Goal: Book appointment/travel/reservation

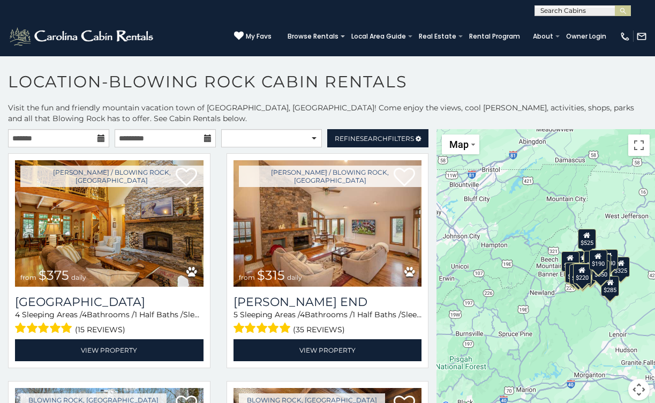
click at [101, 140] on icon at bounding box center [100, 137] width 7 height 7
click at [58, 142] on input "text" at bounding box center [58, 138] width 101 height 18
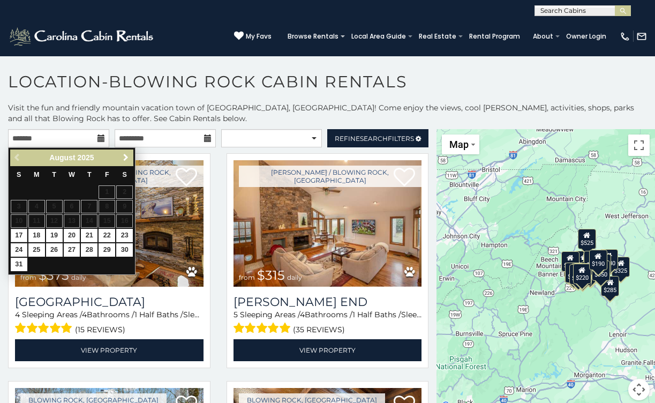
click at [124, 156] on span "Next" at bounding box center [126, 157] width 9 height 9
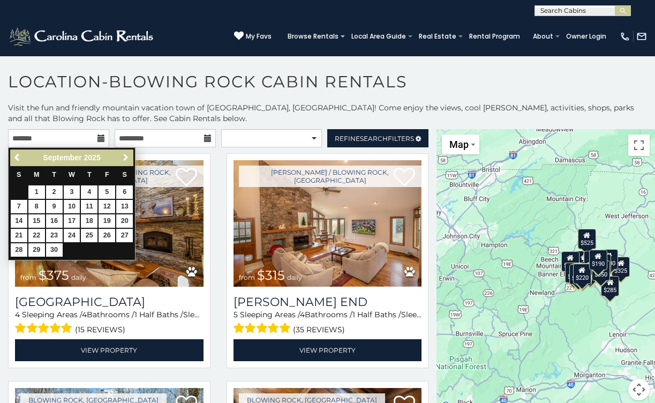
click at [124, 156] on span "Next" at bounding box center [126, 157] width 9 height 9
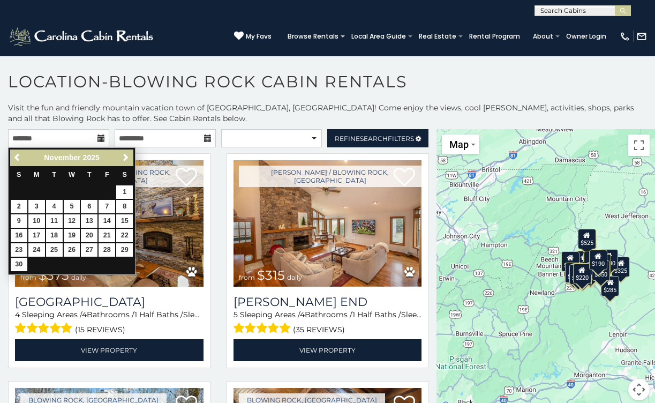
click at [124, 156] on span "Next" at bounding box center [126, 157] width 9 height 9
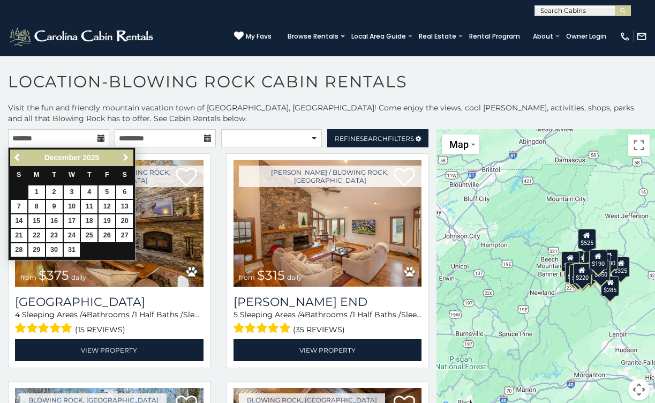
click at [124, 156] on span "Next" at bounding box center [126, 157] width 9 height 9
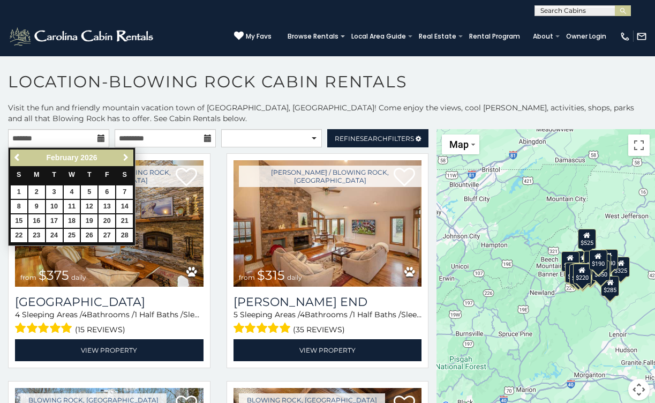
click at [124, 156] on span "Next" at bounding box center [126, 157] width 9 height 9
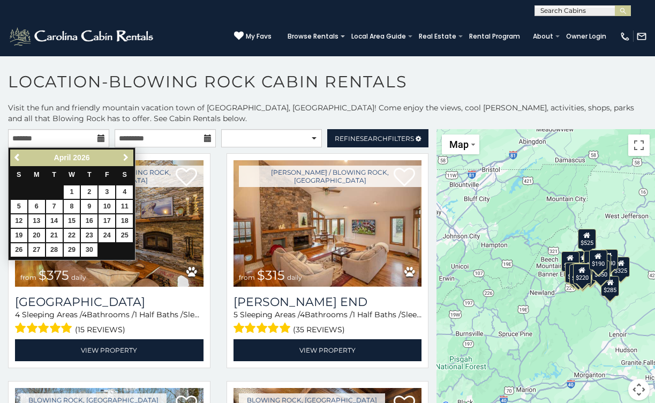
click at [124, 156] on span "Next" at bounding box center [126, 157] width 9 height 9
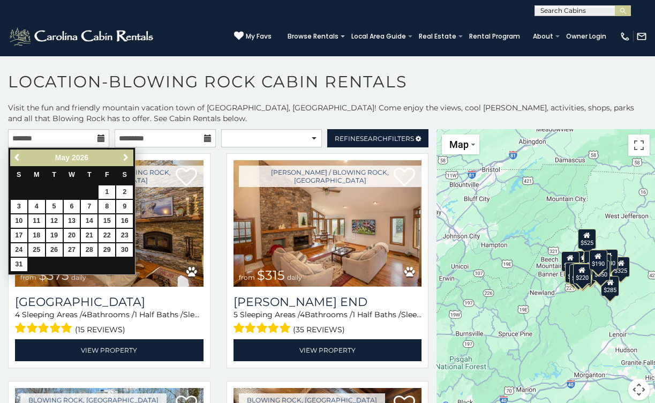
click at [124, 156] on span "Next" at bounding box center [126, 157] width 9 height 9
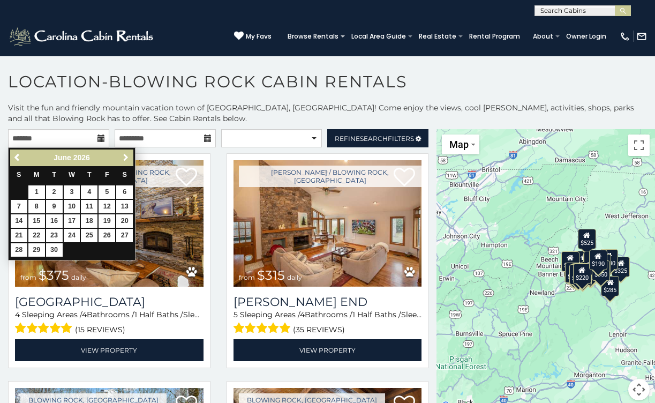
click at [124, 156] on span "Next" at bounding box center [126, 157] width 9 height 9
click at [72, 188] on link "1" at bounding box center [72, 191] width 17 height 13
type input "**********"
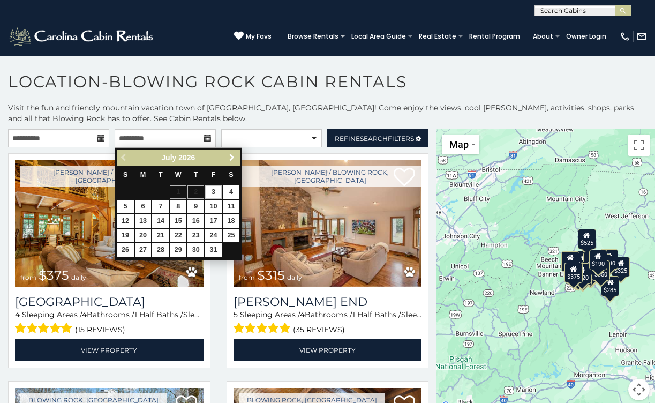
click at [230, 155] on span "Next" at bounding box center [231, 157] width 9 height 9
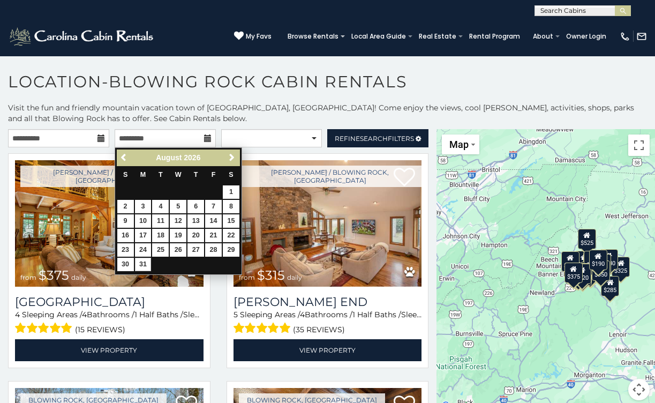
click at [142, 261] on link "31" at bounding box center [143, 263] width 17 height 13
type input "**********"
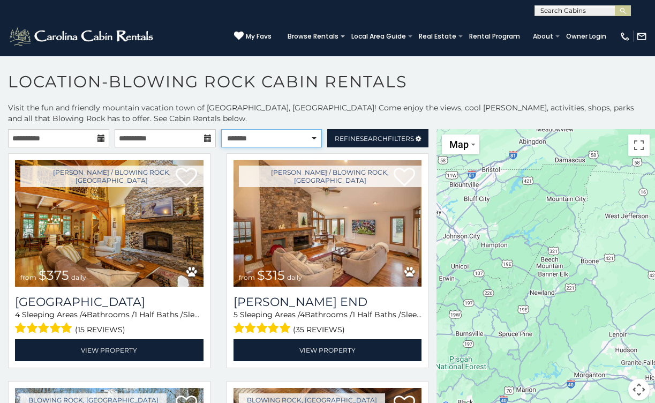
select select "*********"
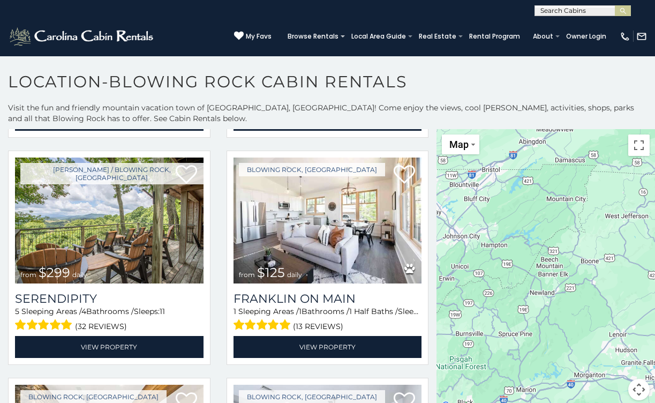
scroll to position [452, 0]
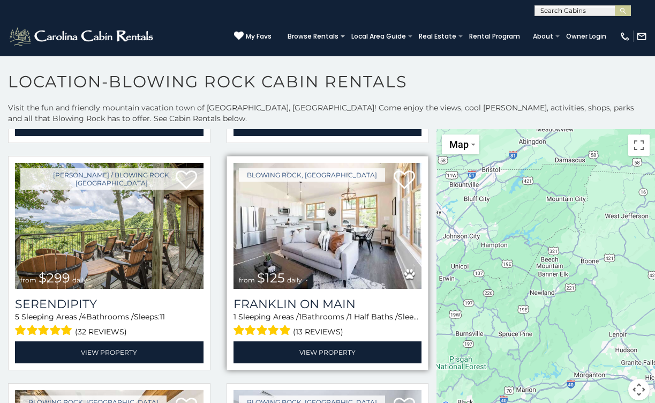
click at [344, 260] on img at bounding box center [327, 226] width 188 height 126
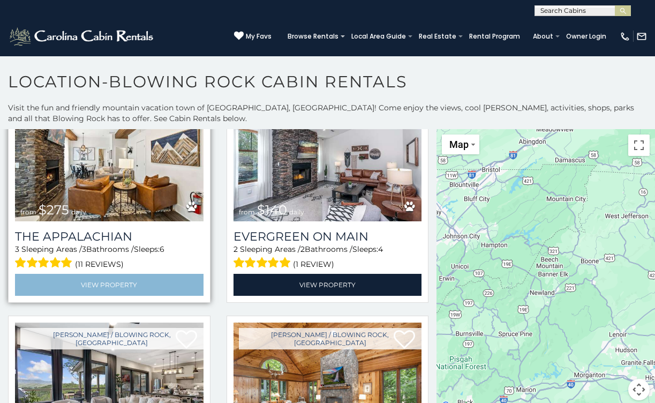
scroll to position [752, 0]
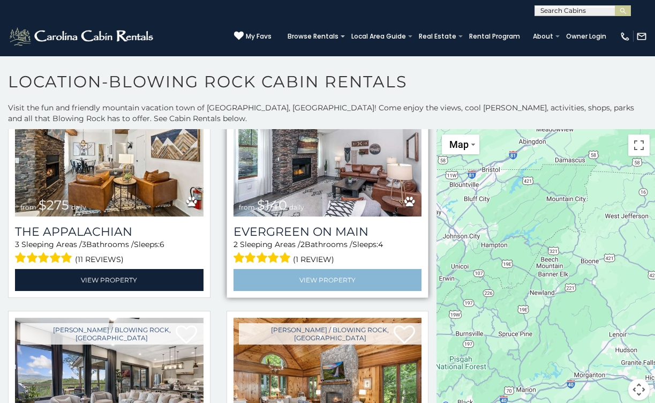
click at [328, 282] on link "View Property" at bounding box center [327, 280] width 188 height 22
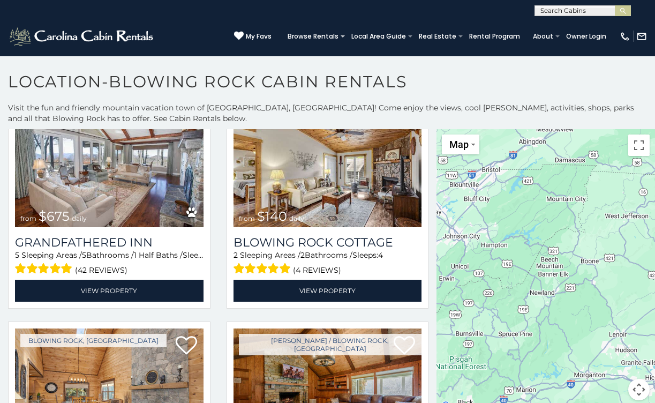
scroll to position [1425, 0]
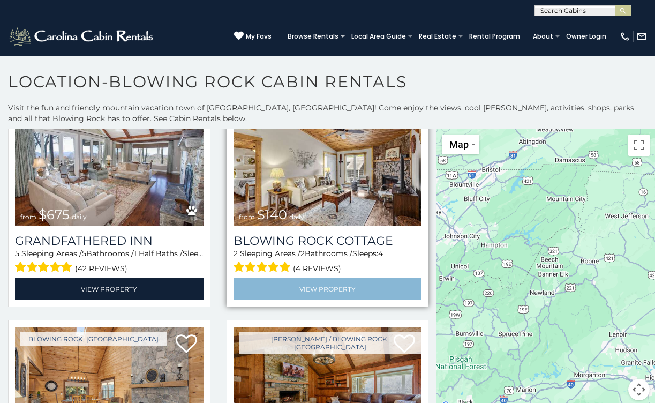
click at [344, 290] on link "View Property" at bounding box center [327, 289] width 188 height 22
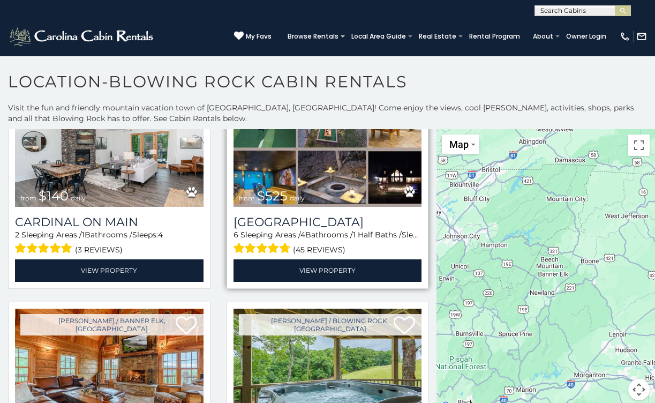
scroll to position [2129, 0]
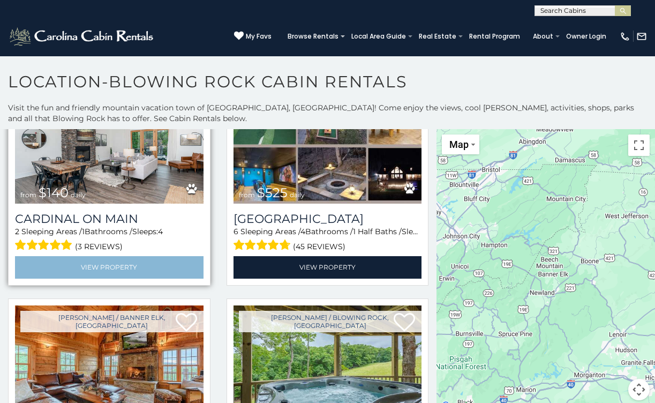
click at [102, 260] on link "View Property" at bounding box center [109, 267] width 188 height 22
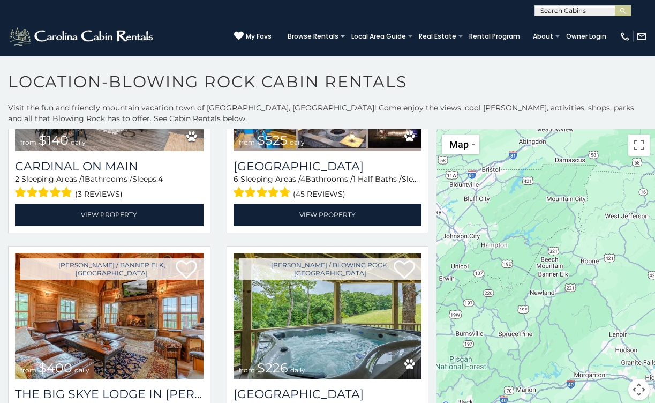
scroll to position [2185, 0]
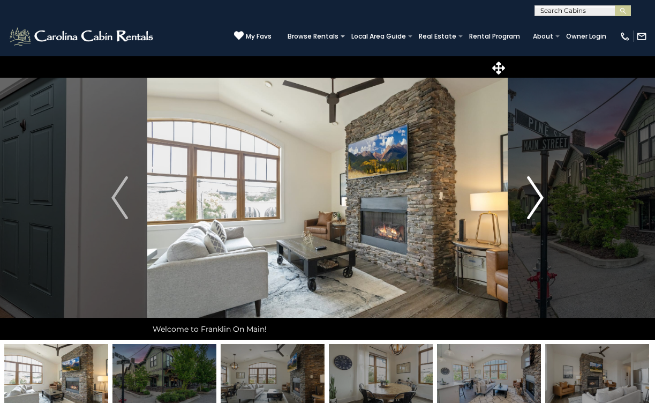
click at [540, 197] on img "Next" at bounding box center [535, 197] width 16 height 43
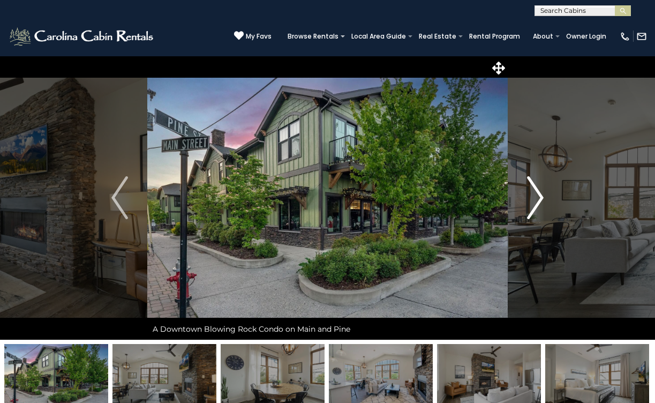
click at [540, 197] on img "Next" at bounding box center [535, 197] width 16 height 43
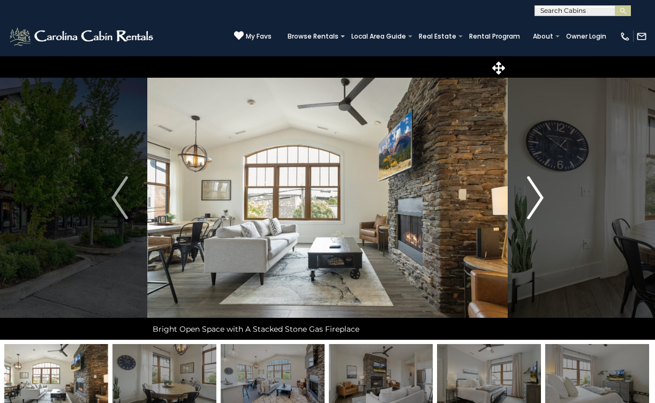
click at [541, 198] on img "Next" at bounding box center [535, 197] width 16 height 43
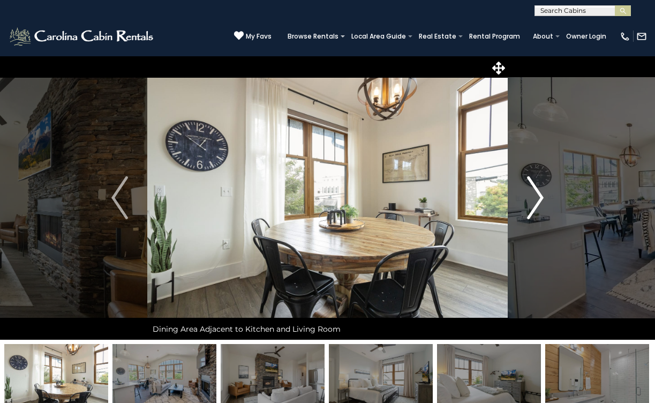
click at [541, 198] on img "Next" at bounding box center [535, 197] width 16 height 43
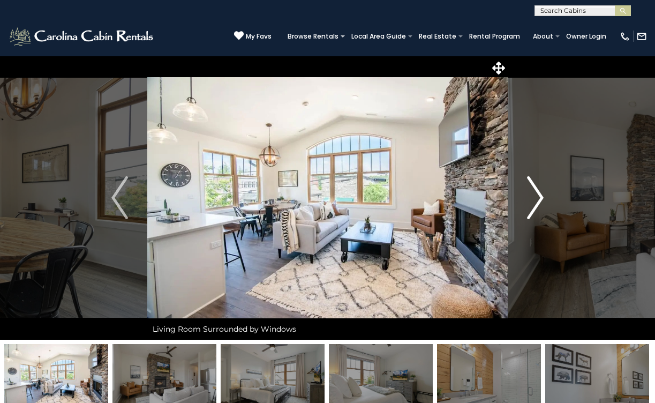
click at [541, 199] on img "Next" at bounding box center [535, 197] width 16 height 43
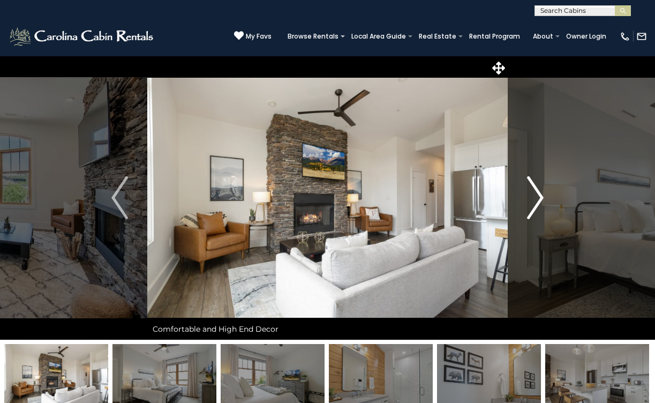
click at [541, 199] on img "Next" at bounding box center [535, 197] width 16 height 43
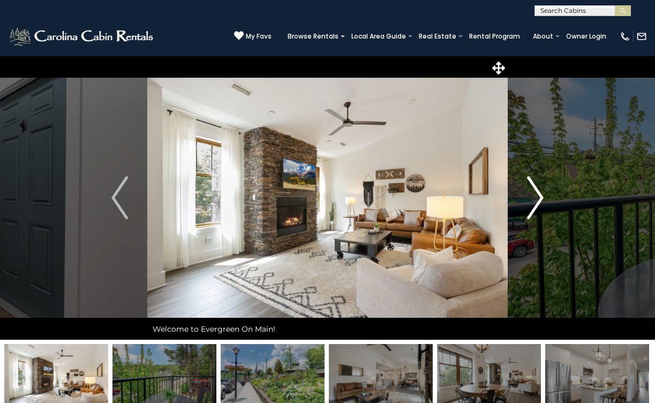
click at [540, 194] on img "Next" at bounding box center [535, 197] width 16 height 43
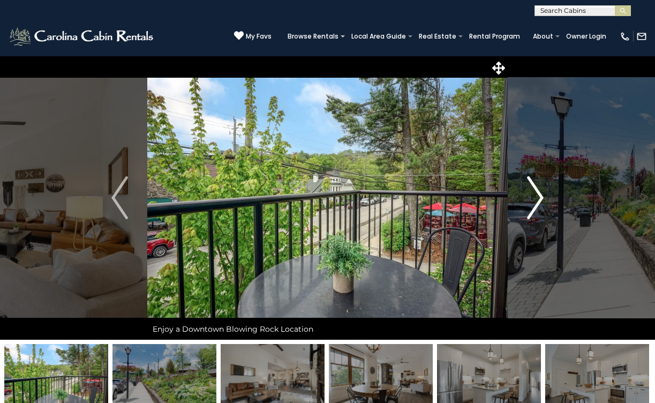
click at [541, 194] on img "Next" at bounding box center [535, 197] width 16 height 43
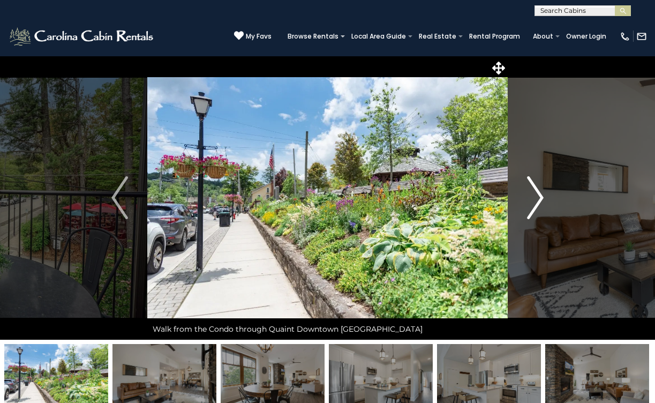
click at [541, 194] on img "Next" at bounding box center [535, 197] width 16 height 43
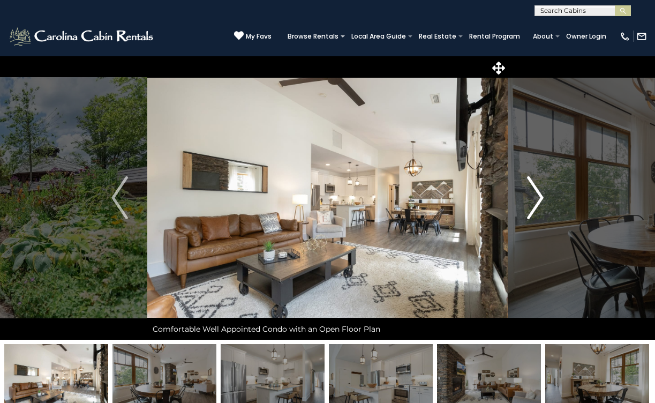
click at [541, 194] on img "Next" at bounding box center [535, 197] width 16 height 43
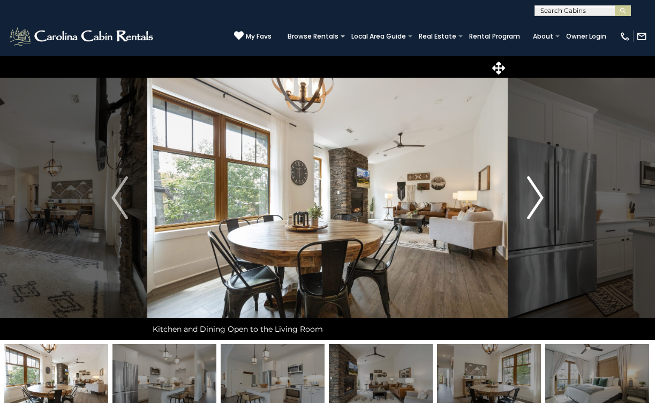
click at [541, 194] on img "Next" at bounding box center [535, 197] width 16 height 43
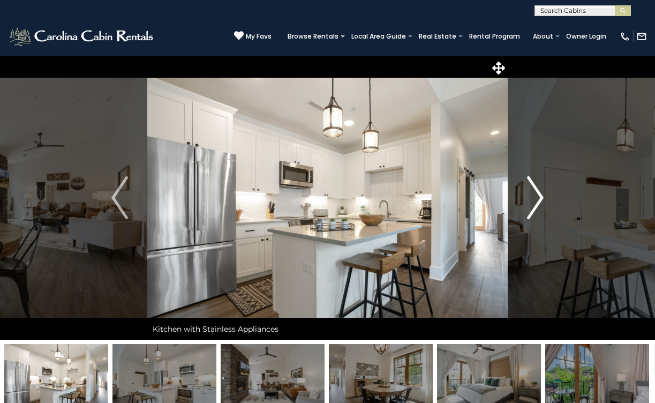
click at [541, 195] on img "Next" at bounding box center [535, 197] width 16 height 43
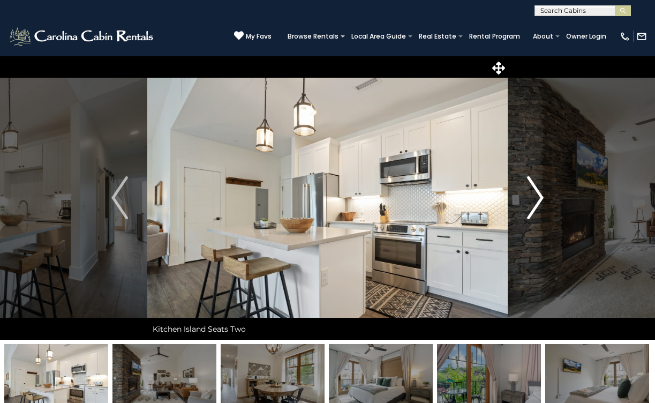
click at [541, 195] on img "Next" at bounding box center [535, 197] width 16 height 43
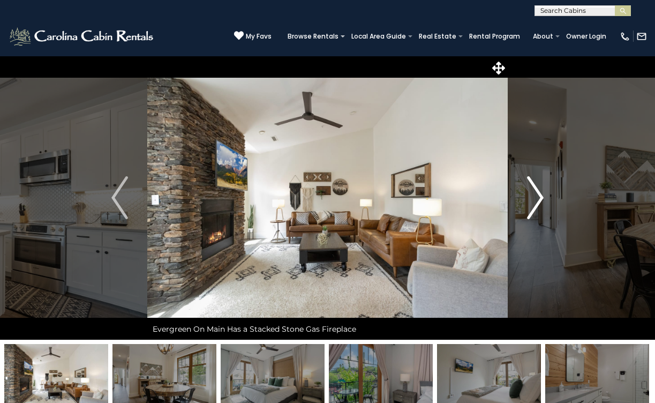
click at [540, 195] on img "Next" at bounding box center [535, 197] width 16 height 43
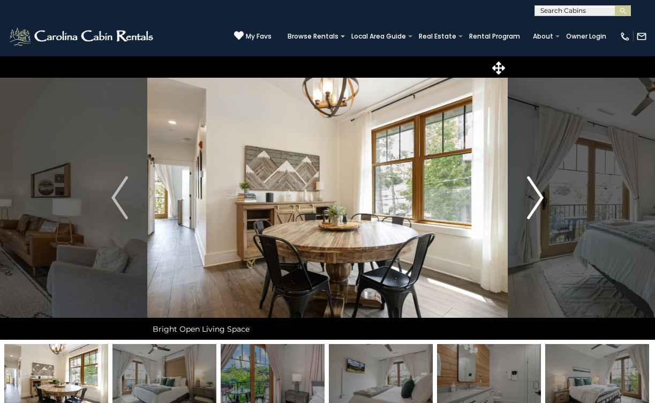
click at [540, 196] on img "Next" at bounding box center [535, 197] width 16 height 43
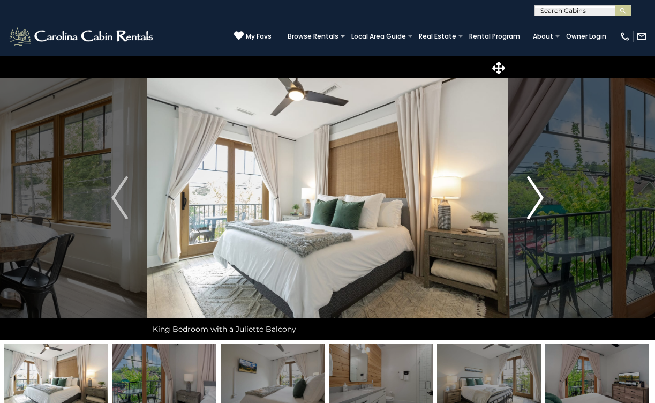
click at [540, 196] on img "Next" at bounding box center [535, 197] width 16 height 43
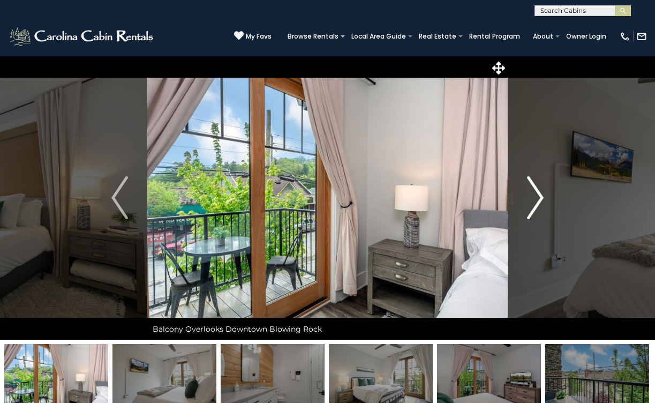
click at [540, 196] on img "Next" at bounding box center [535, 197] width 16 height 43
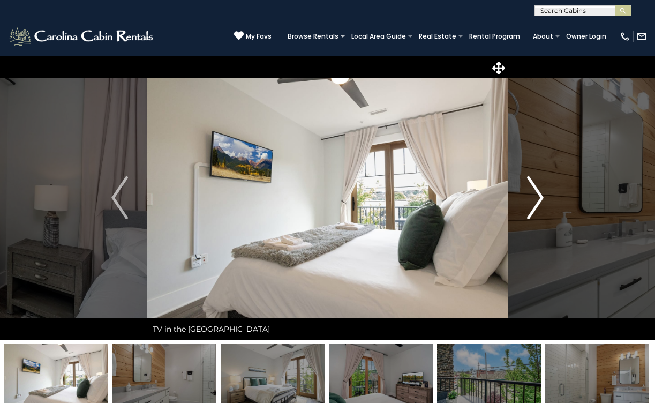
click at [540, 196] on img "Next" at bounding box center [535, 197] width 16 height 43
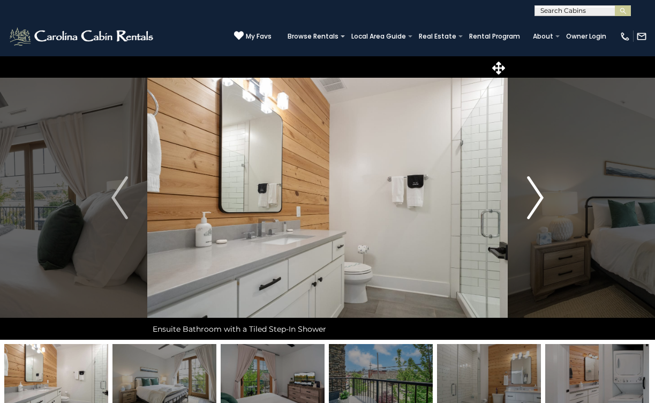
click at [540, 196] on img "Next" at bounding box center [535, 197] width 16 height 43
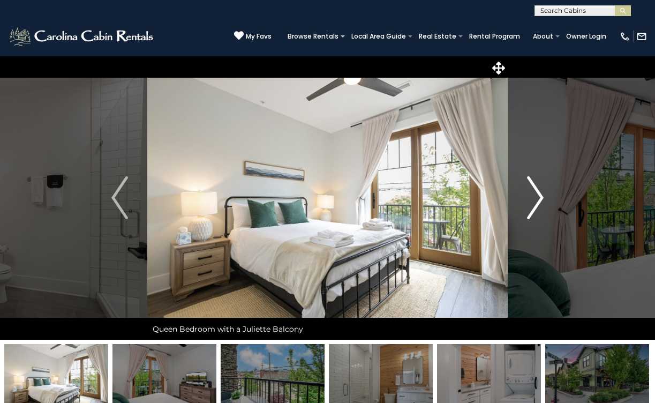
click at [541, 196] on img "Next" at bounding box center [535, 197] width 16 height 43
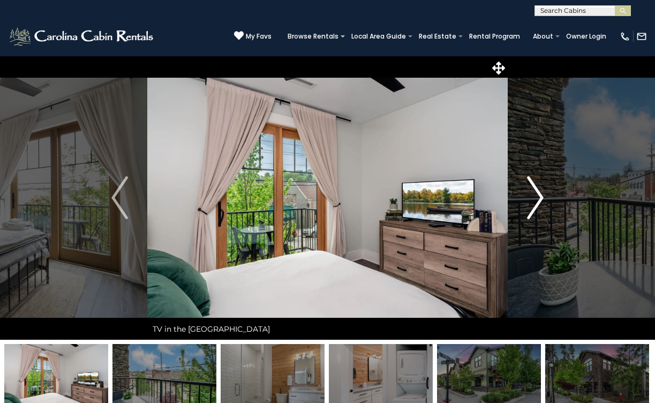
click at [541, 196] on img "Next" at bounding box center [535, 197] width 16 height 43
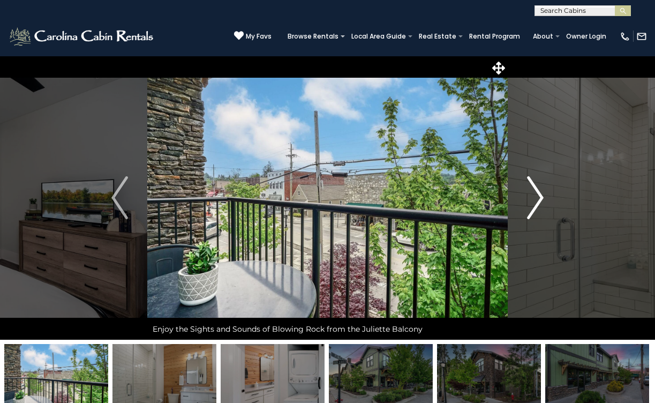
click at [541, 196] on img "Next" at bounding box center [535, 197] width 16 height 43
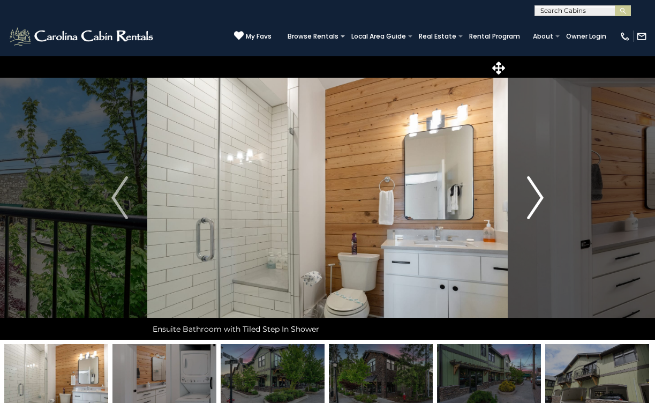
click at [541, 196] on img "Next" at bounding box center [535, 197] width 16 height 43
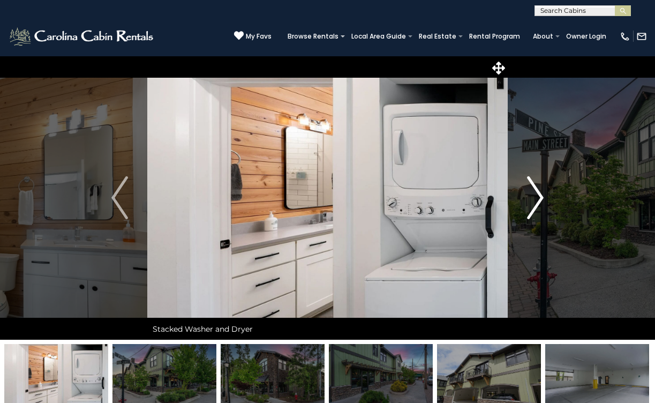
click at [541, 196] on img "Next" at bounding box center [535, 197] width 16 height 43
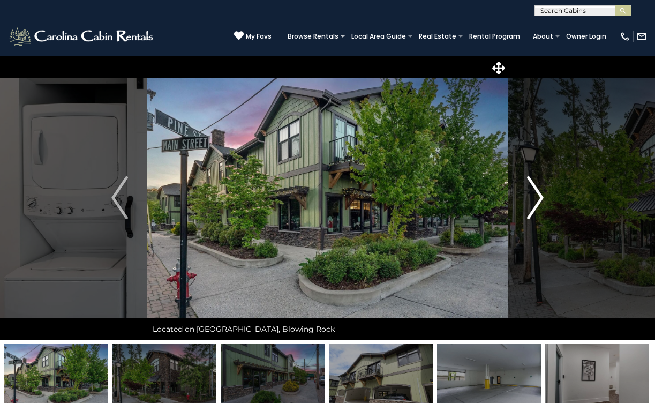
click at [541, 196] on img "Next" at bounding box center [535, 197] width 16 height 43
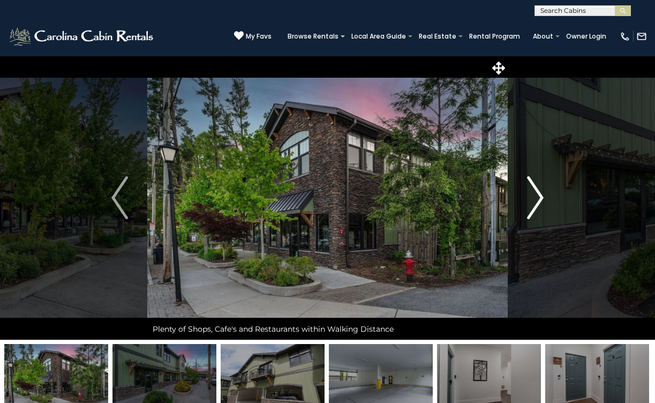
click at [541, 196] on img "Next" at bounding box center [535, 197] width 16 height 43
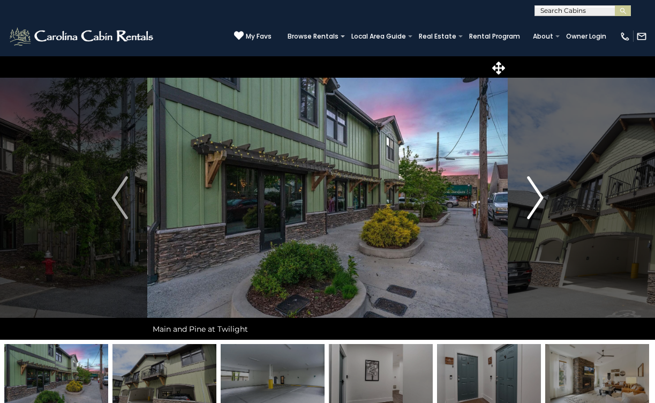
click at [541, 196] on img "Next" at bounding box center [535, 197] width 16 height 43
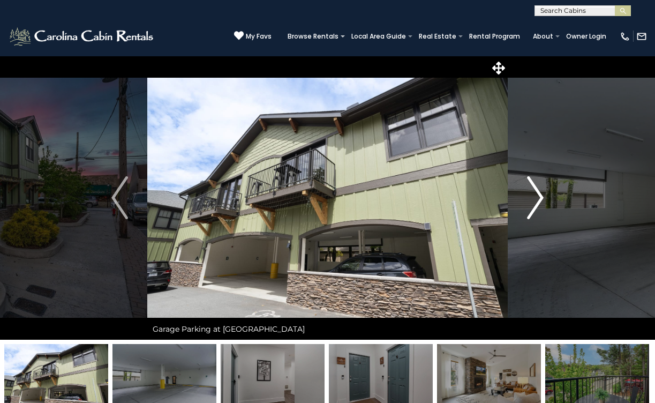
click at [541, 196] on img "Next" at bounding box center [535, 197] width 16 height 43
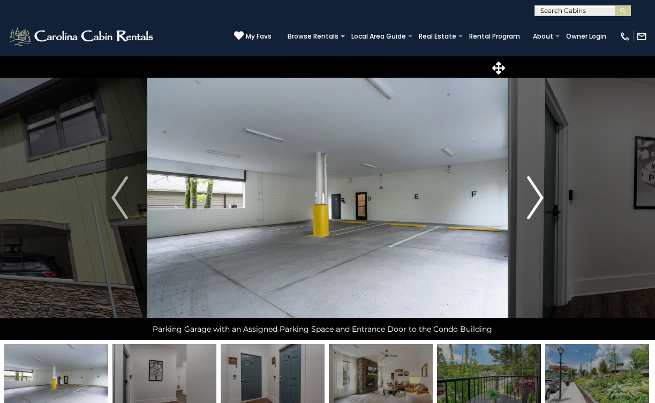
click at [541, 196] on img "Next" at bounding box center [535, 197] width 16 height 43
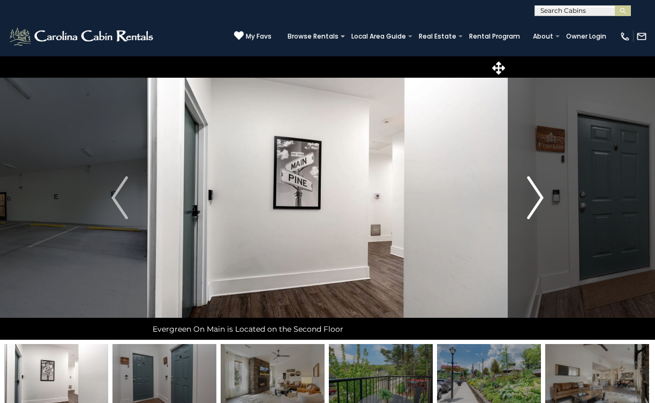
click at [541, 196] on img "Next" at bounding box center [535, 197] width 16 height 43
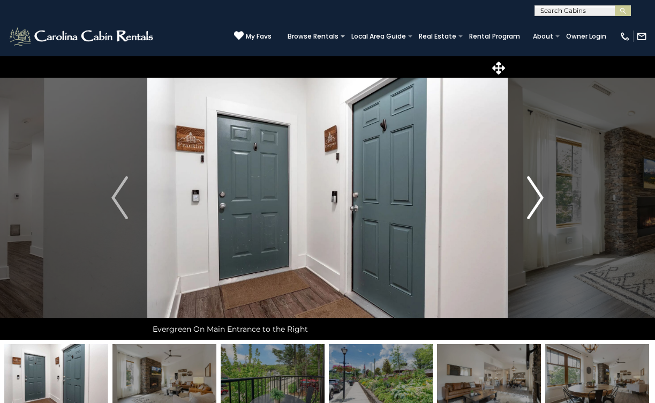
click at [541, 196] on img "Next" at bounding box center [535, 197] width 16 height 43
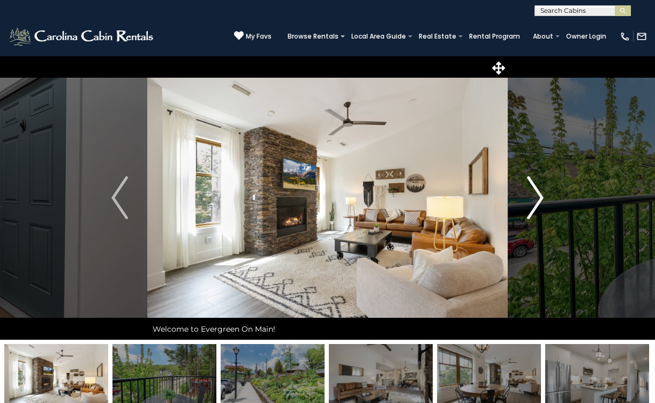
click at [541, 197] on img "Next" at bounding box center [535, 197] width 16 height 43
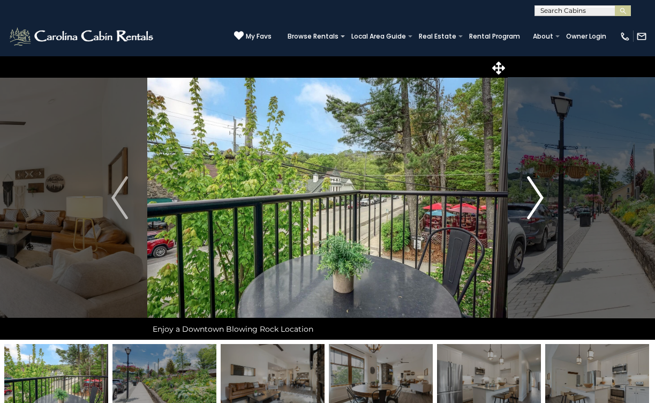
click at [541, 197] on img "Next" at bounding box center [535, 197] width 16 height 43
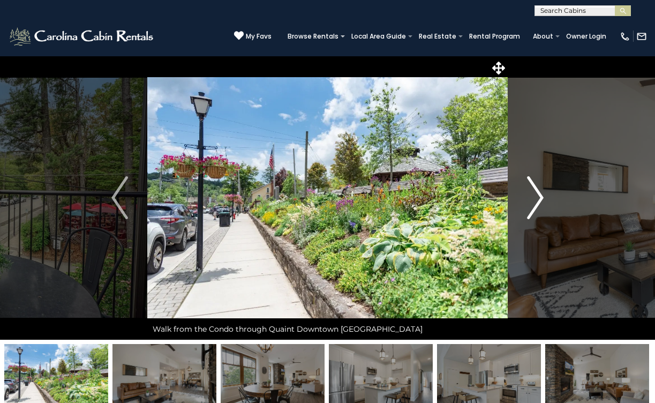
click at [541, 197] on img "Next" at bounding box center [535, 197] width 16 height 43
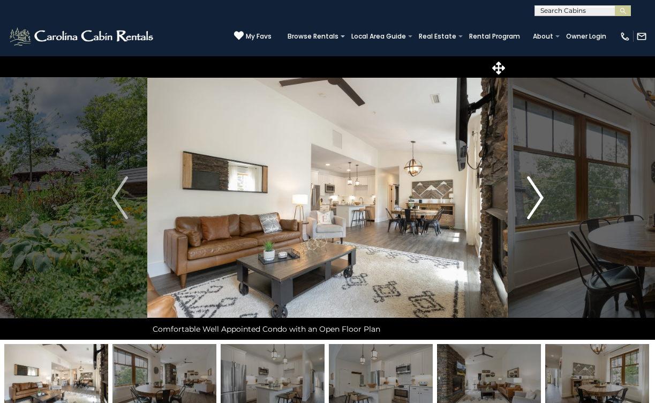
click at [541, 197] on img "Next" at bounding box center [535, 197] width 16 height 43
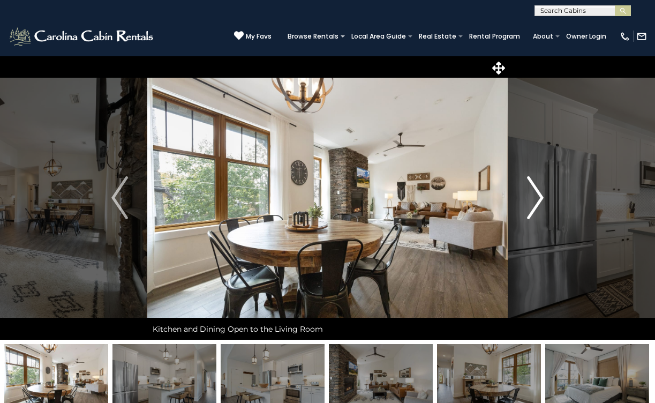
click at [537, 199] on img "Next" at bounding box center [535, 197] width 16 height 43
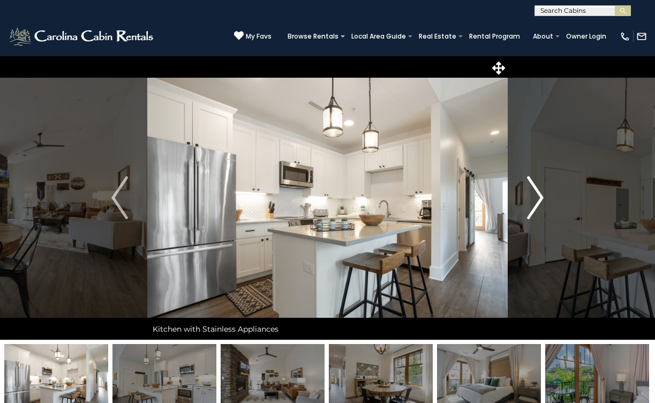
click at [537, 199] on img "Next" at bounding box center [535, 197] width 16 height 43
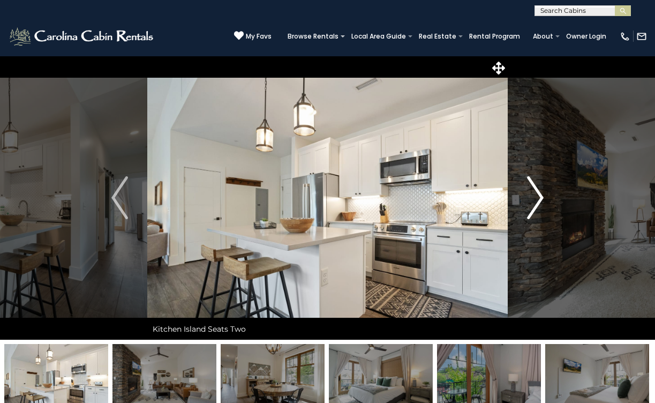
click at [537, 199] on img "Next" at bounding box center [535, 197] width 16 height 43
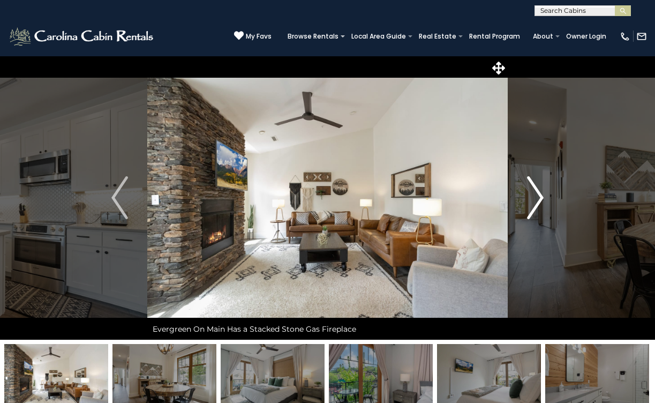
click at [537, 199] on img "Next" at bounding box center [535, 197] width 16 height 43
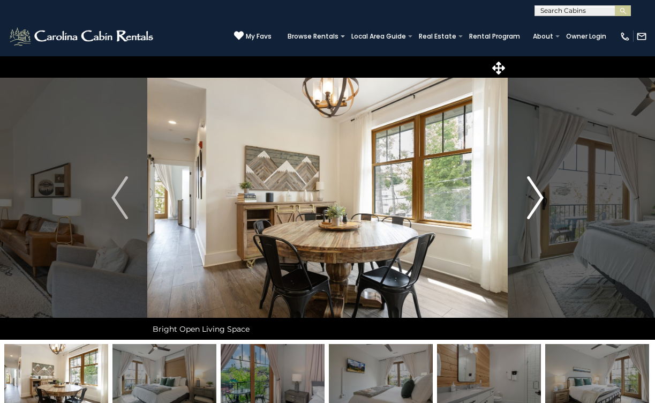
click at [537, 199] on img "Next" at bounding box center [535, 197] width 16 height 43
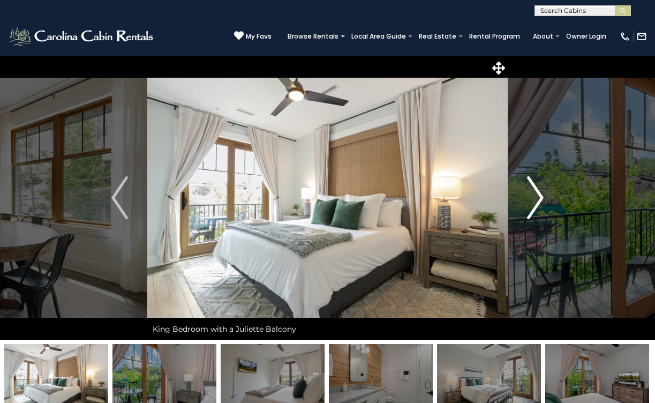
click at [537, 199] on img "Next" at bounding box center [535, 197] width 16 height 43
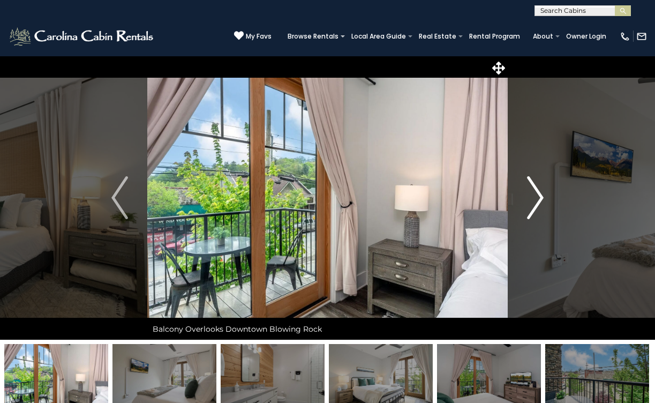
click at [537, 199] on img "Next" at bounding box center [535, 197] width 16 height 43
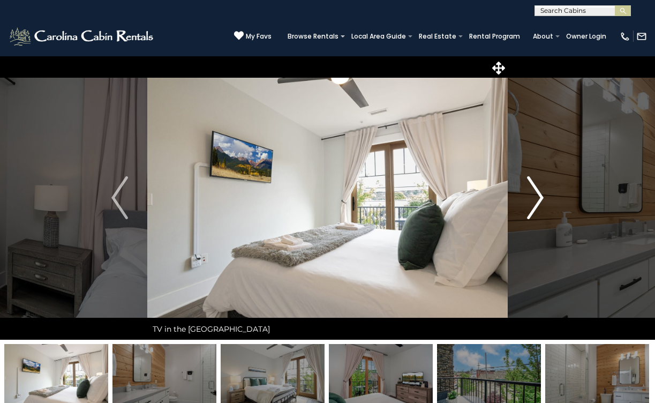
click at [537, 199] on img "Next" at bounding box center [535, 197] width 16 height 43
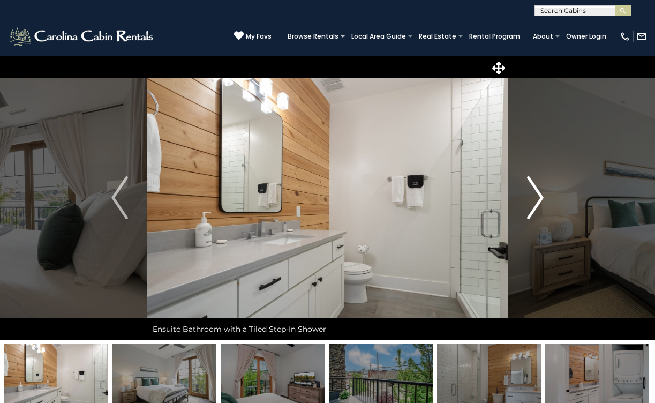
click at [537, 199] on img "Next" at bounding box center [535, 197] width 16 height 43
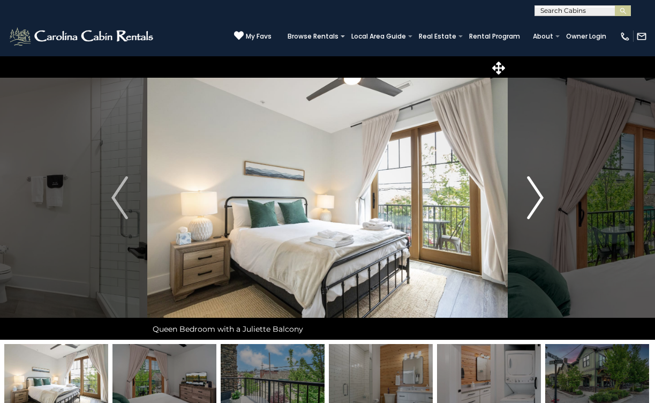
click at [537, 199] on img "Next" at bounding box center [535, 197] width 16 height 43
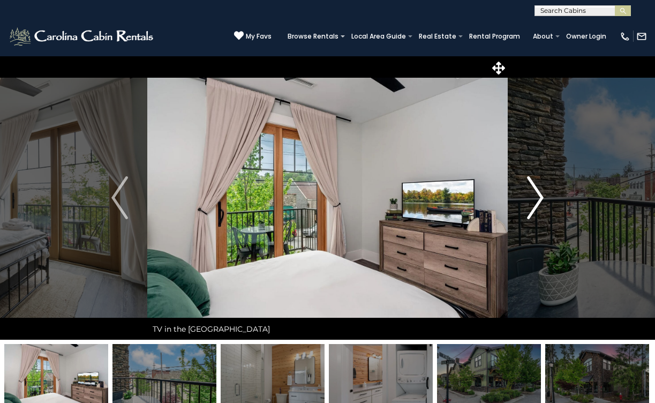
click at [537, 199] on img "Next" at bounding box center [535, 197] width 16 height 43
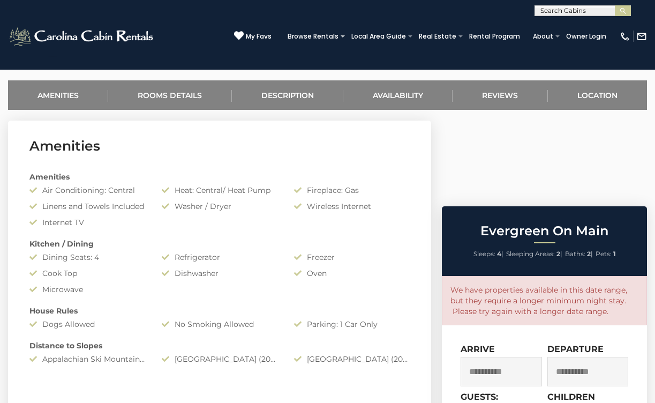
scroll to position [398, 0]
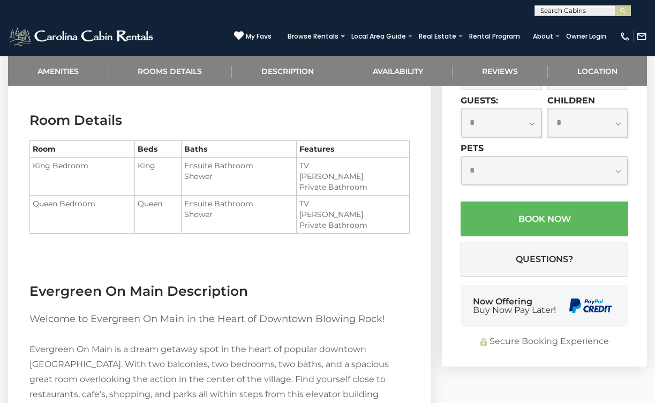
scroll to position [705, 0]
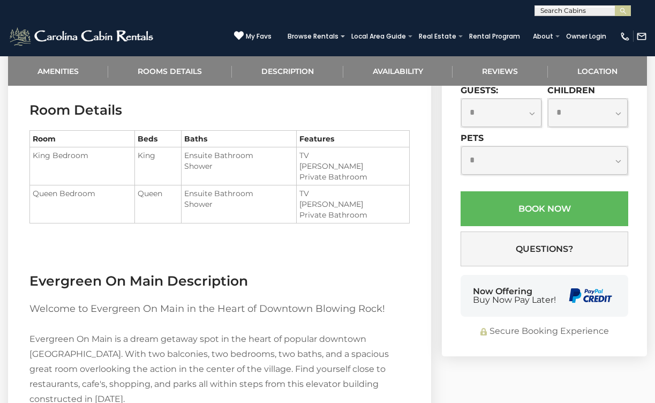
select select "*"
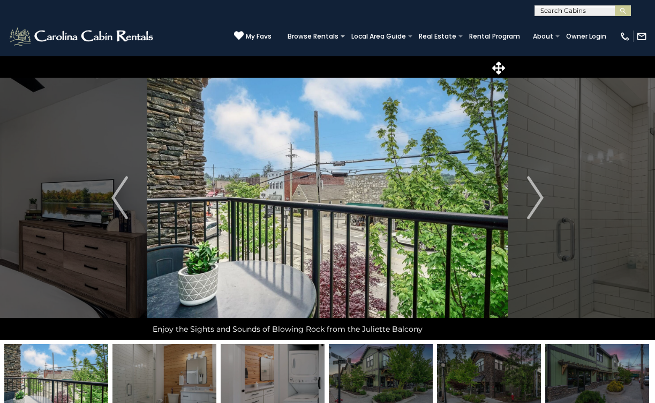
scroll to position [0, 0]
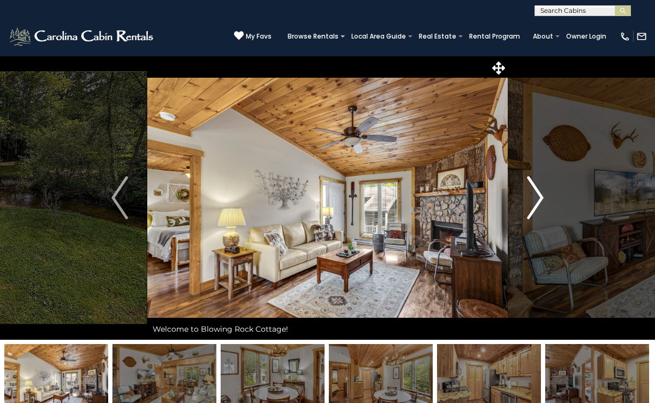
click at [532, 204] on img "Next" at bounding box center [535, 197] width 16 height 43
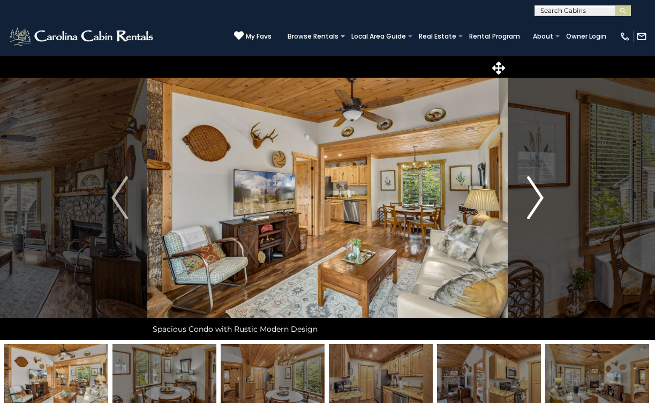
click at [532, 204] on img "Next" at bounding box center [535, 197] width 16 height 43
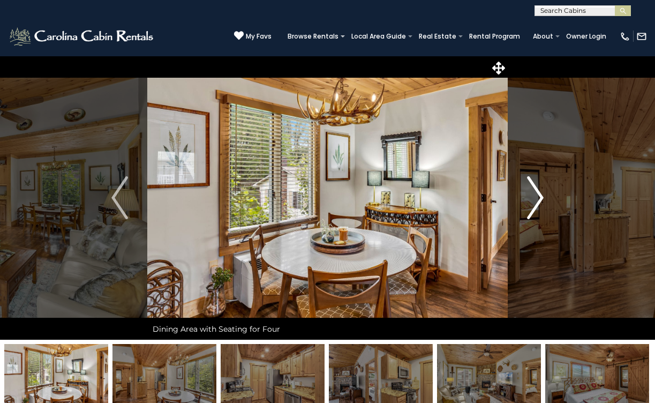
click at [532, 204] on img "Next" at bounding box center [535, 197] width 16 height 43
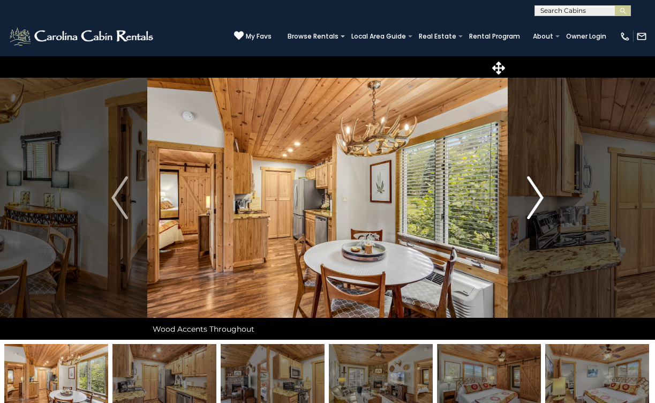
click at [532, 204] on img "Next" at bounding box center [535, 197] width 16 height 43
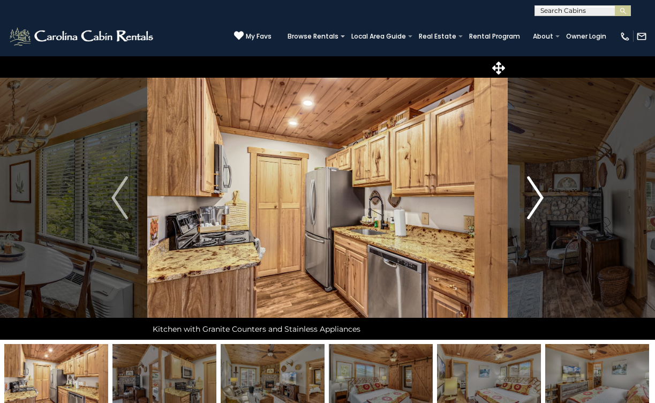
click at [532, 204] on img "Next" at bounding box center [535, 197] width 16 height 43
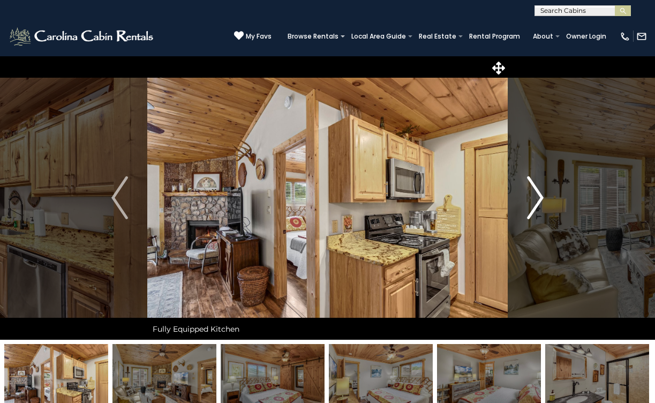
click at [533, 204] on img "Next" at bounding box center [535, 197] width 16 height 43
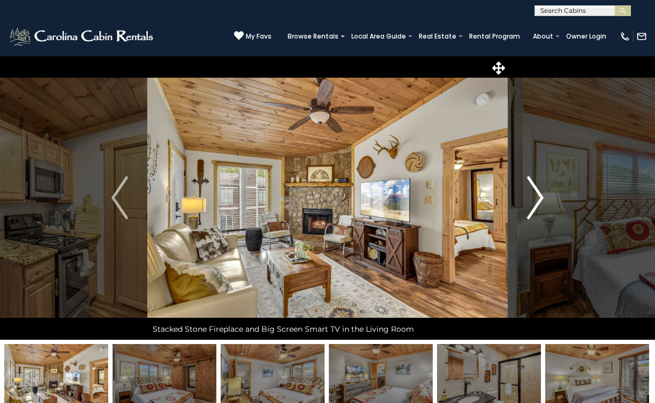
click at [533, 204] on img "Next" at bounding box center [535, 197] width 16 height 43
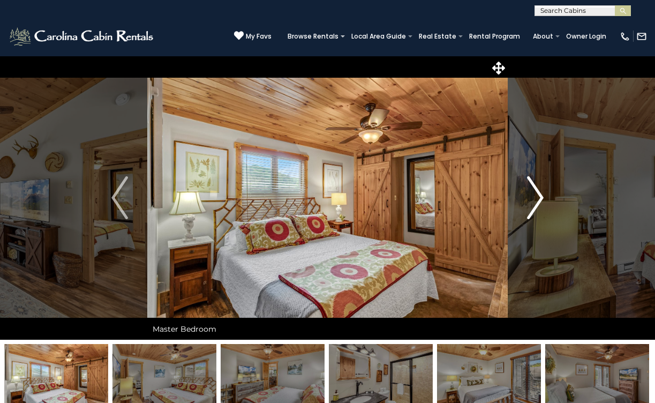
click at [533, 204] on img "Next" at bounding box center [535, 197] width 16 height 43
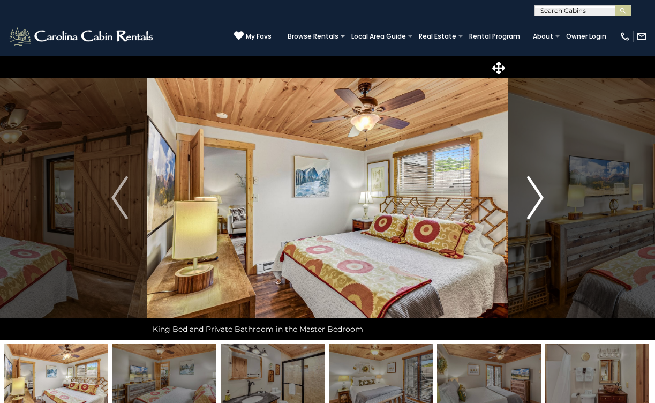
click at [533, 204] on img "Next" at bounding box center [535, 197] width 16 height 43
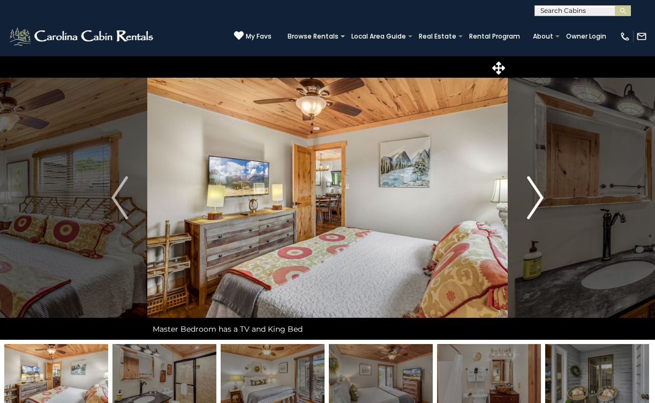
click at [533, 204] on img "Next" at bounding box center [535, 197] width 16 height 43
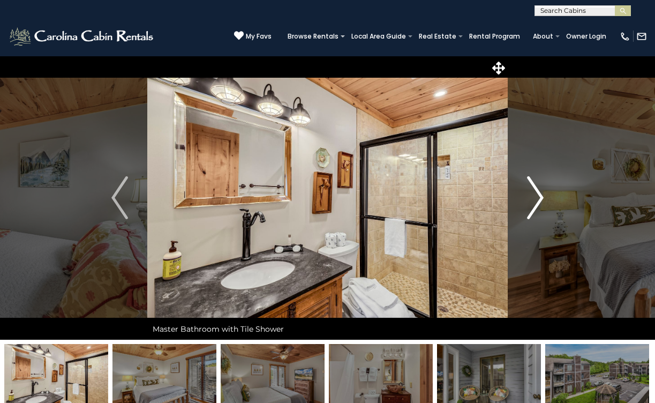
click at [533, 204] on img "Next" at bounding box center [535, 197] width 16 height 43
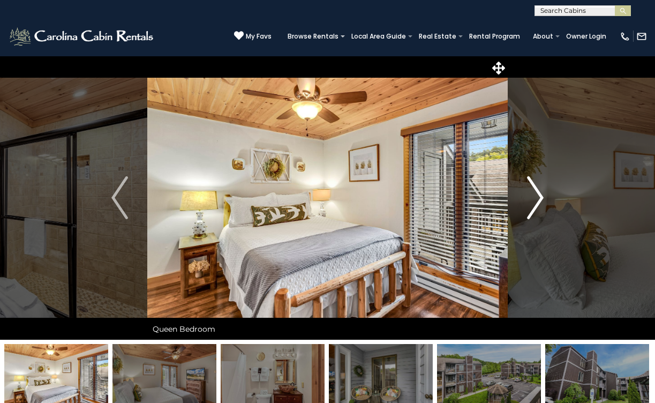
click at [533, 204] on img "Next" at bounding box center [535, 197] width 16 height 43
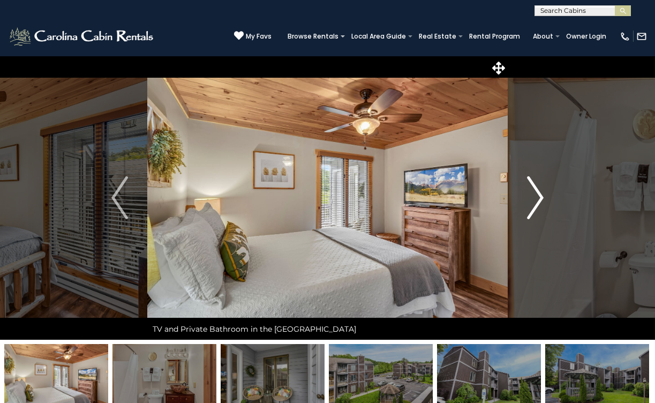
click at [533, 204] on img "Next" at bounding box center [535, 197] width 16 height 43
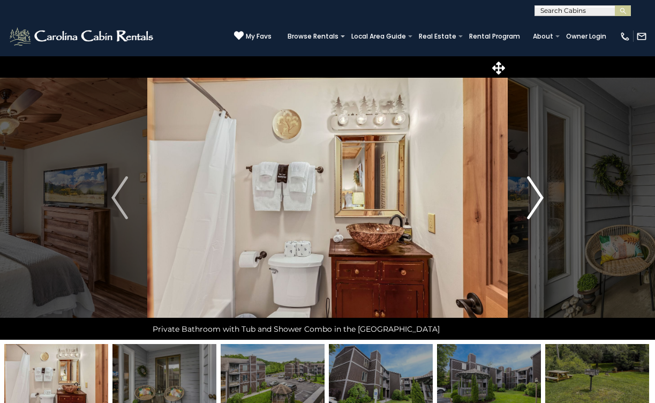
click at [533, 204] on img "Next" at bounding box center [535, 197] width 16 height 43
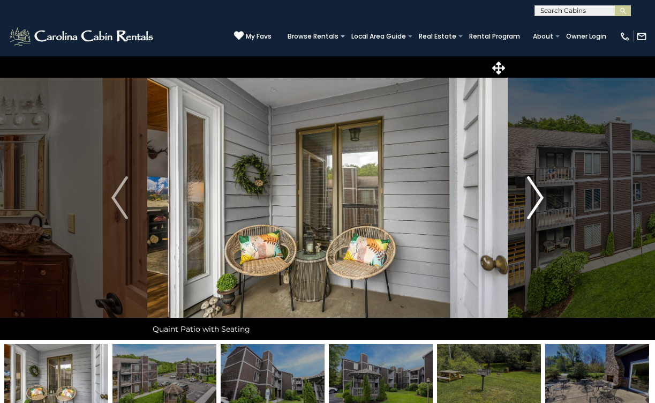
click at [533, 204] on img "Next" at bounding box center [535, 197] width 16 height 43
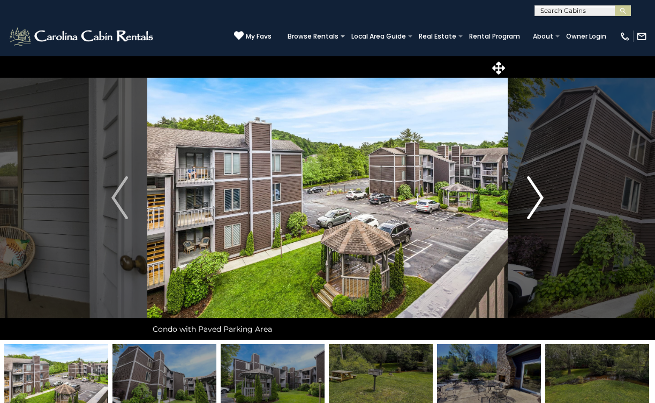
click at [532, 202] on img "Next" at bounding box center [535, 197] width 16 height 43
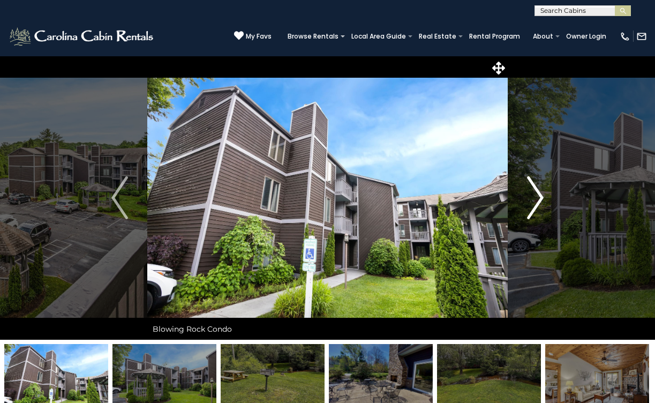
click at [533, 202] on img "Next" at bounding box center [535, 197] width 16 height 43
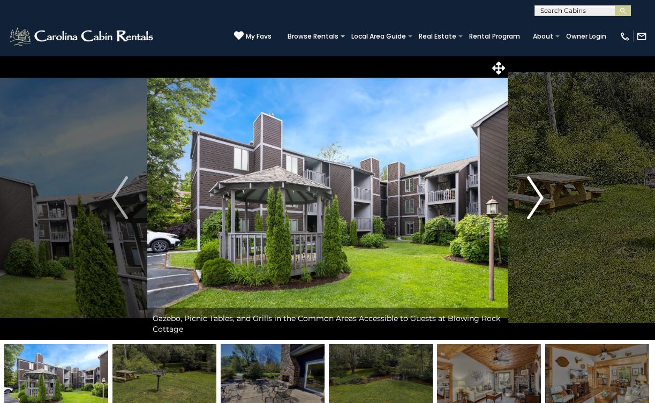
click at [533, 202] on img "Next" at bounding box center [535, 197] width 16 height 43
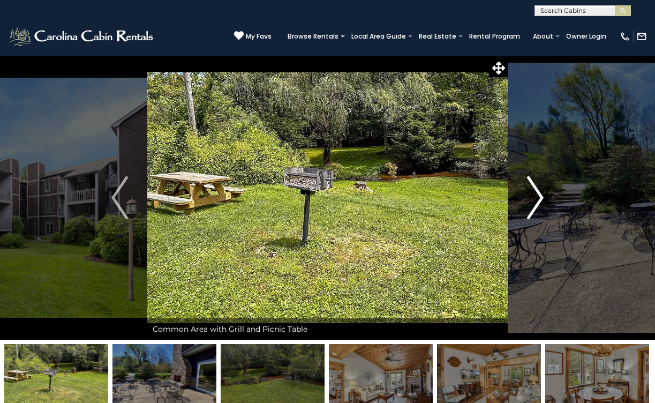
click at [533, 202] on img "Next" at bounding box center [535, 197] width 16 height 43
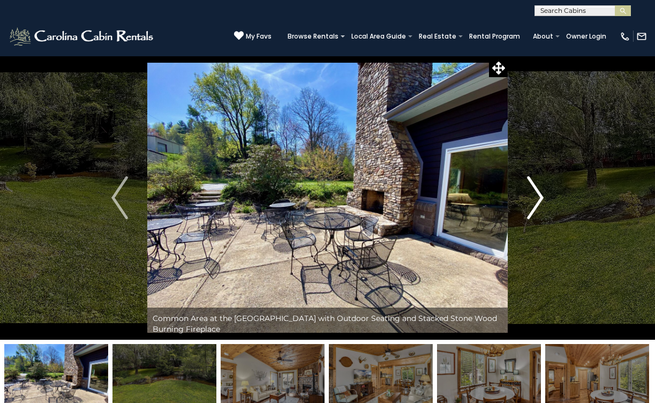
click at [533, 202] on img "Next" at bounding box center [535, 197] width 16 height 43
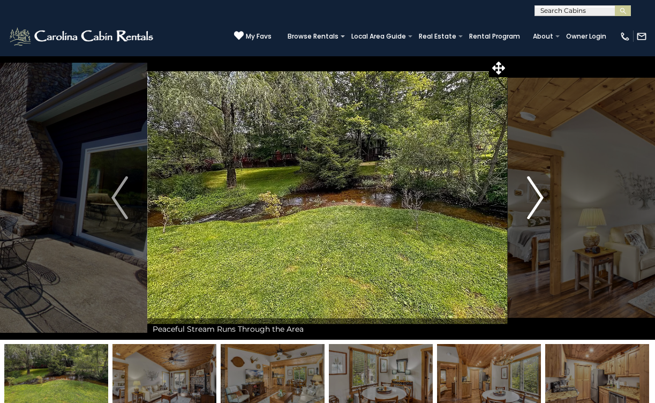
click at [533, 202] on img "Next" at bounding box center [535, 197] width 16 height 43
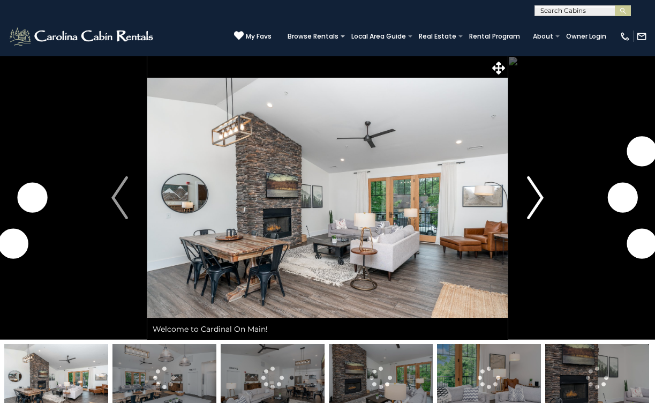
click at [539, 191] on img "Next" at bounding box center [535, 197] width 16 height 43
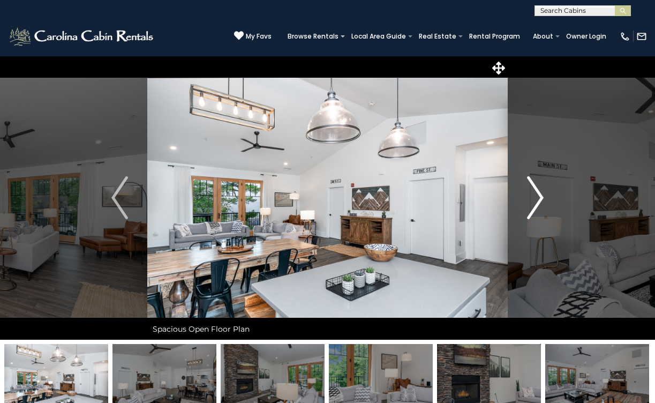
click at [539, 192] on img "Next" at bounding box center [535, 197] width 16 height 43
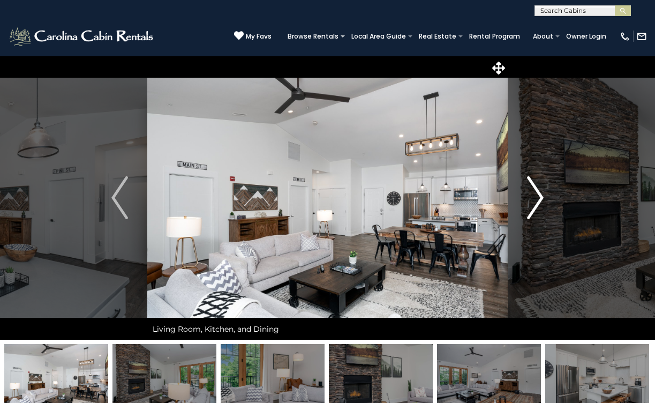
click at [539, 192] on img "Next" at bounding box center [535, 197] width 16 height 43
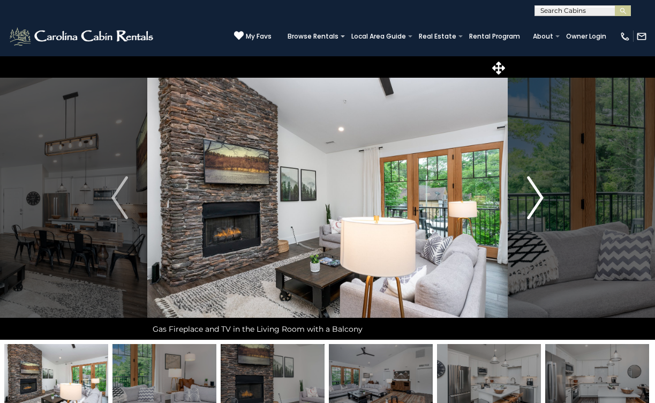
click at [539, 192] on img "Next" at bounding box center [535, 197] width 16 height 43
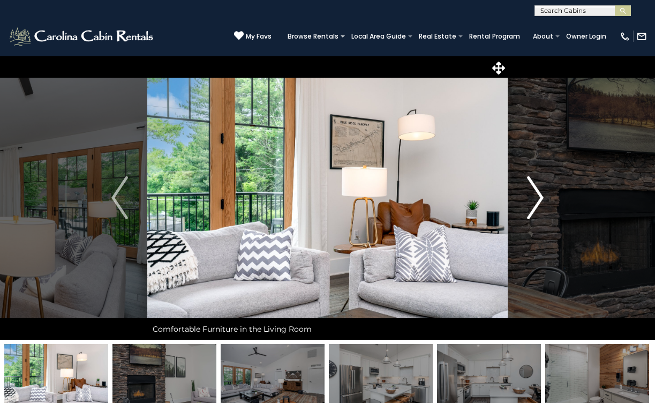
click at [539, 192] on img "Next" at bounding box center [535, 197] width 16 height 43
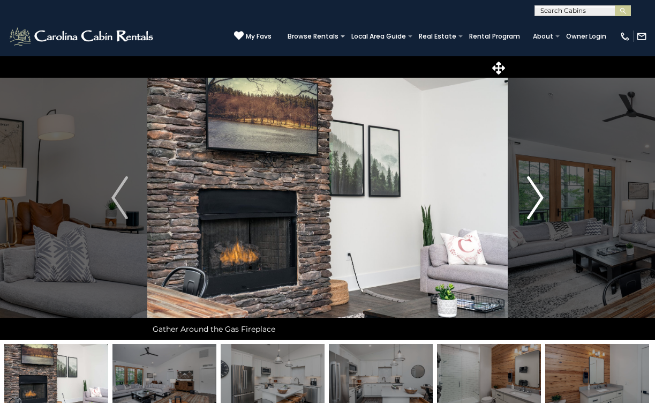
click at [539, 192] on img "Next" at bounding box center [535, 197] width 16 height 43
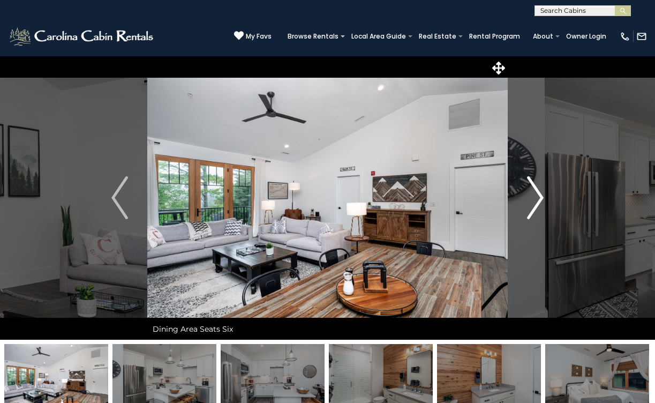
click at [539, 192] on img "Next" at bounding box center [535, 197] width 16 height 43
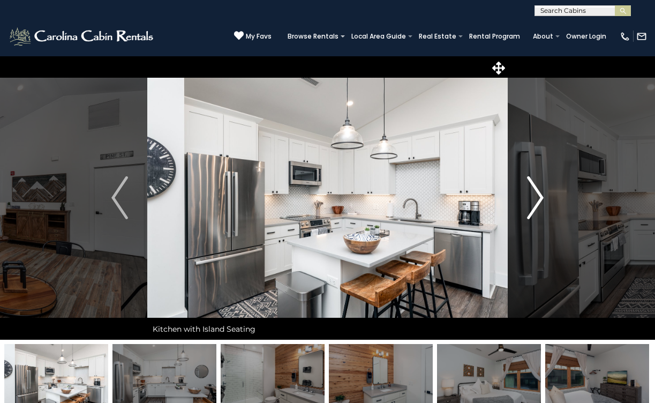
click at [538, 192] on img "Next" at bounding box center [535, 197] width 16 height 43
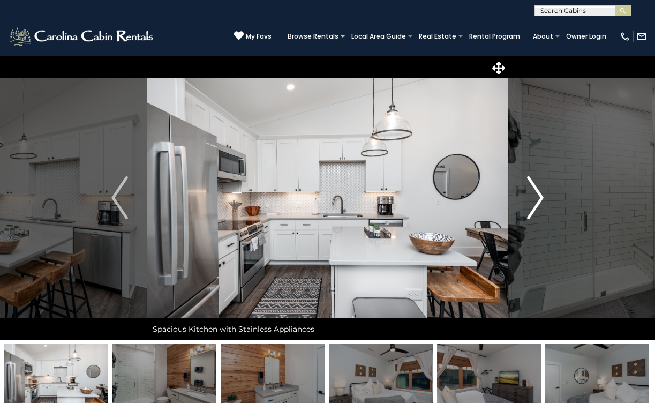
click at [538, 192] on img "Next" at bounding box center [535, 197] width 16 height 43
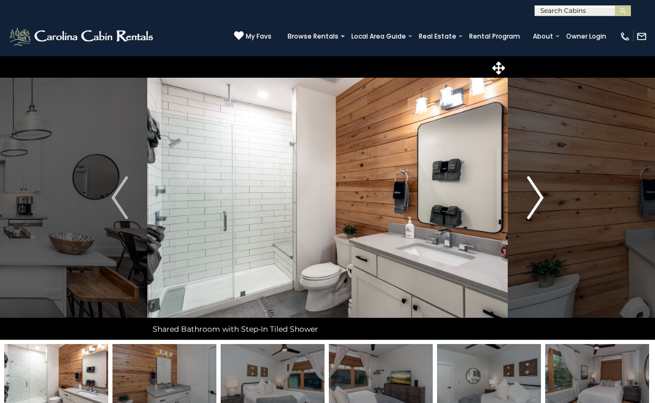
click at [538, 192] on img "Next" at bounding box center [535, 197] width 16 height 43
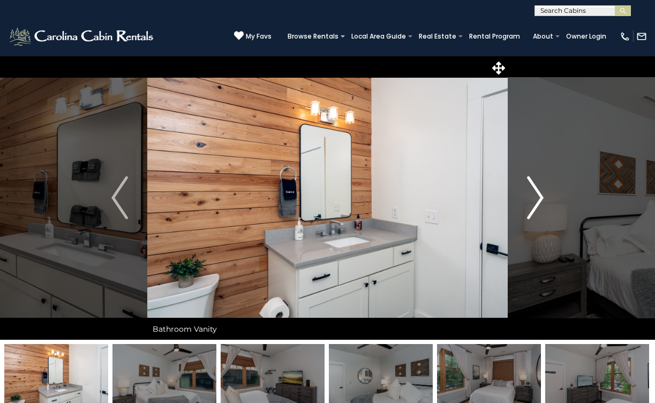
click at [538, 192] on img "Next" at bounding box center [535, 197] width 16 height 43
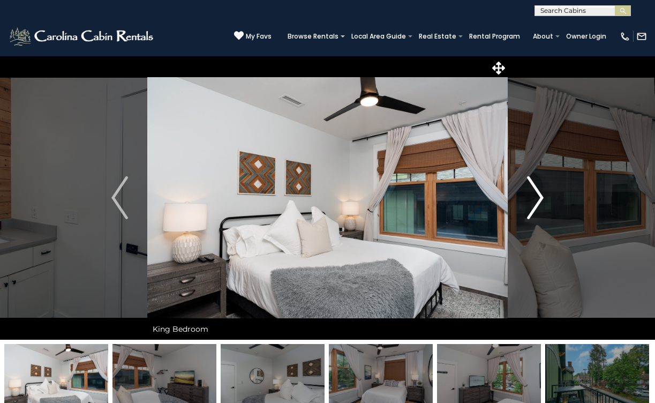
click at [538, 192] on img "Next" at bounding box center [535, 197] width 16 height 43
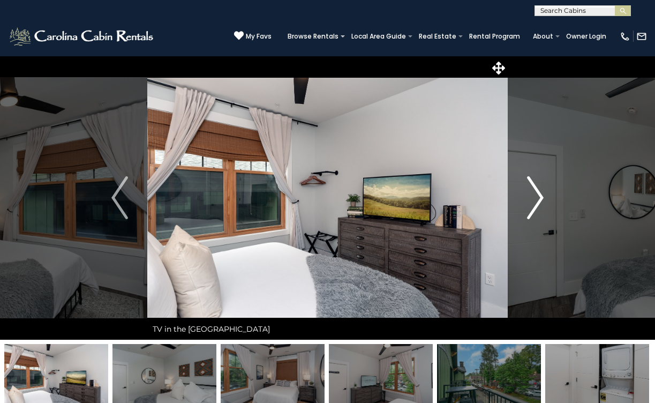
click at [538, 192] on img "Next" at bounding box center [535, 197] width 16 height 43
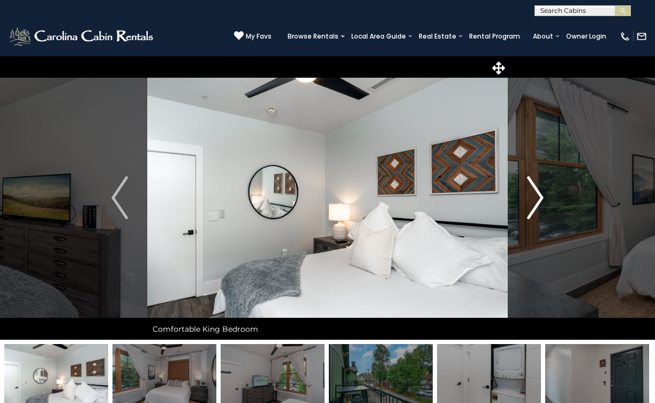
click at [539, 192] on img "Next" at bounding box center [535, 197] width 16 height 43
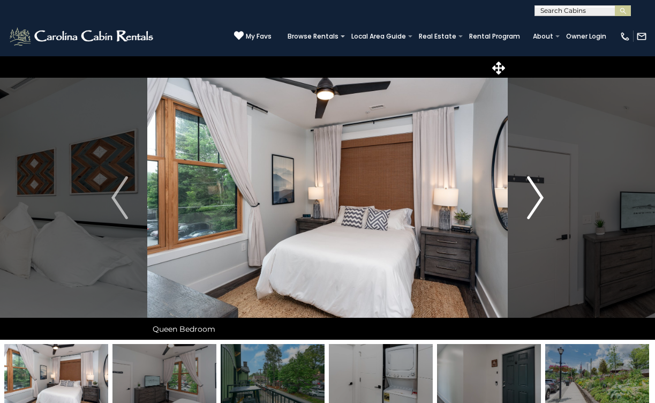
click at [539, 192] on img "Next" at bounding box center [535, 197] width 16 height 43
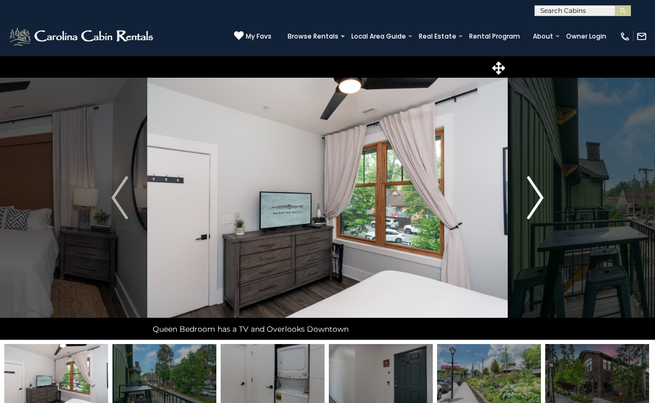
click at [539, 192] on img "Next" at bounding box center [535, 197] width 16 height 43
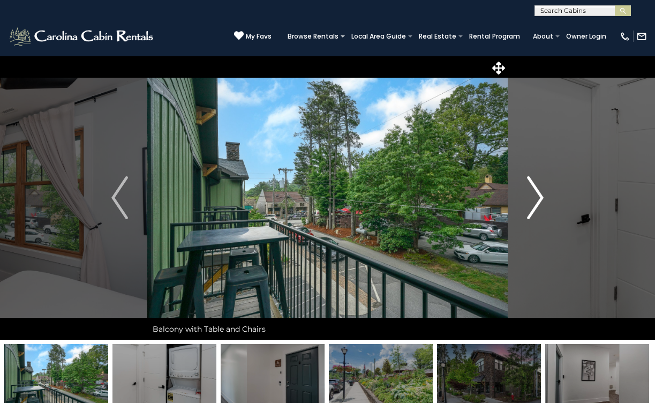
click at [539, 192] on img "Next" at bounding box center [535, 197] width 16 height 43
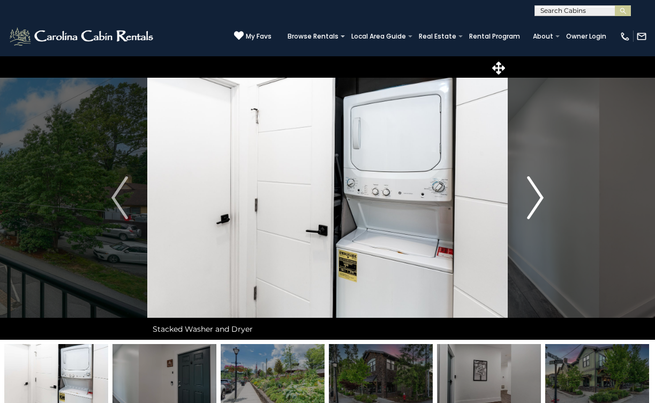
click at [539, 192] on img "Next" at bounding box center [535, 197] width 16 height 43
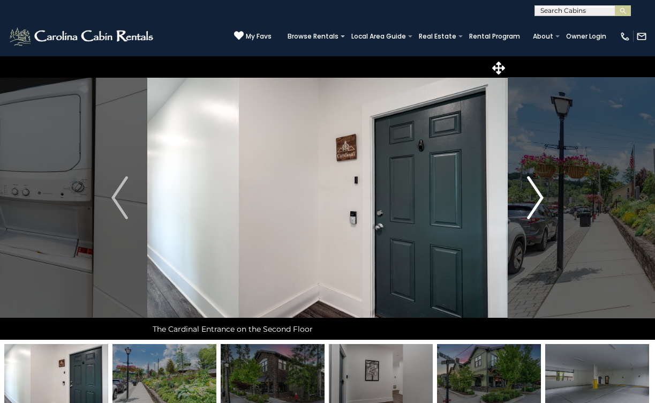
click at [539, 192] on img "Next" at bounding box center [535, 197] width 16 height 43
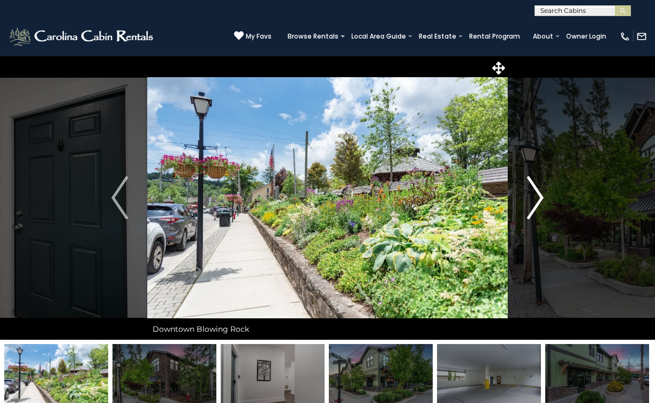
click at [538, 192] on img "Next" at bounding box center [535, 197] width 16 height 43
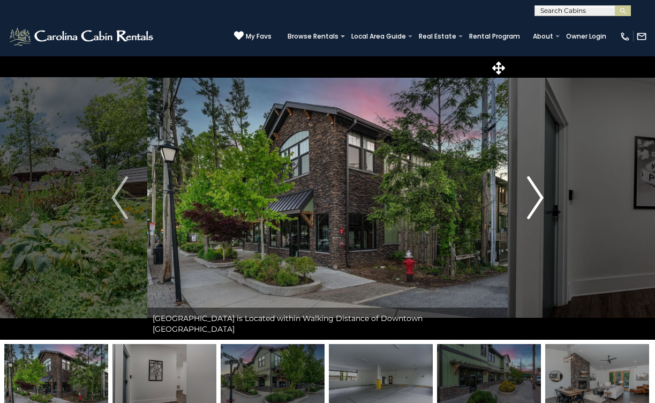
click at [538, 192] on img "Next" at bounding box center [535, 197] width 16 height 43
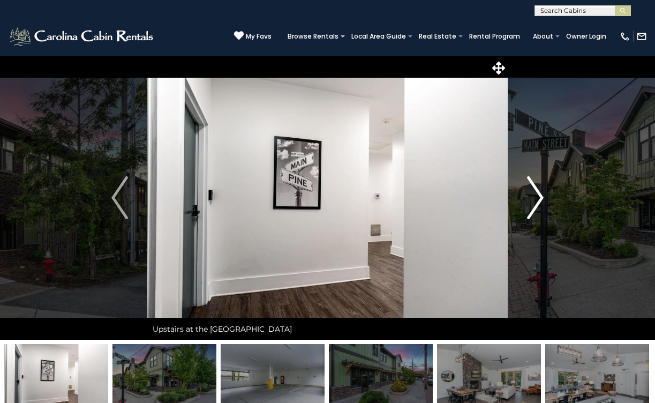
click at [538, 192] on img "Next" at bounding box center [535, 197] width 16 height 43
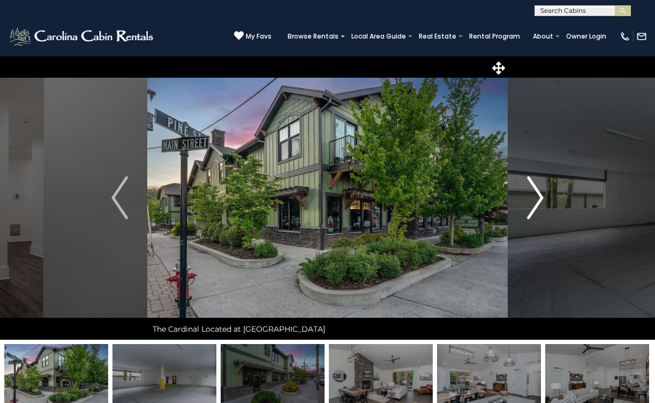
click at [538, 192] on img "Next" at bounding box center [535, 197] width 16 height 43
